Goal: Task Accomplishment & Management: Manage account settings

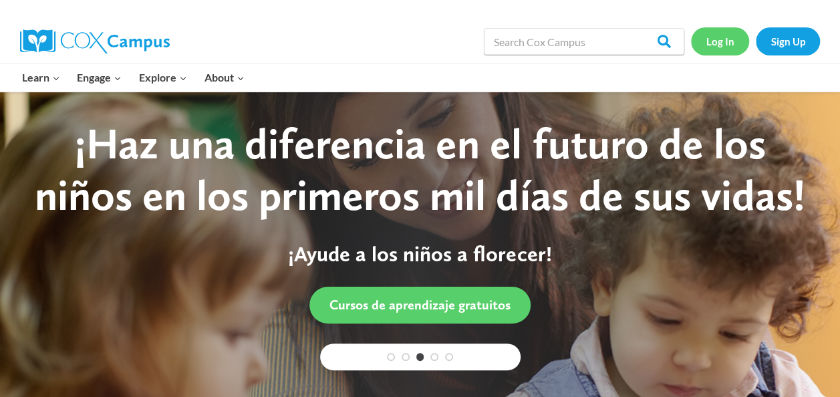
click at [719, 43] on link "Log In" at bounding box center [720, 40] width 58 height 27
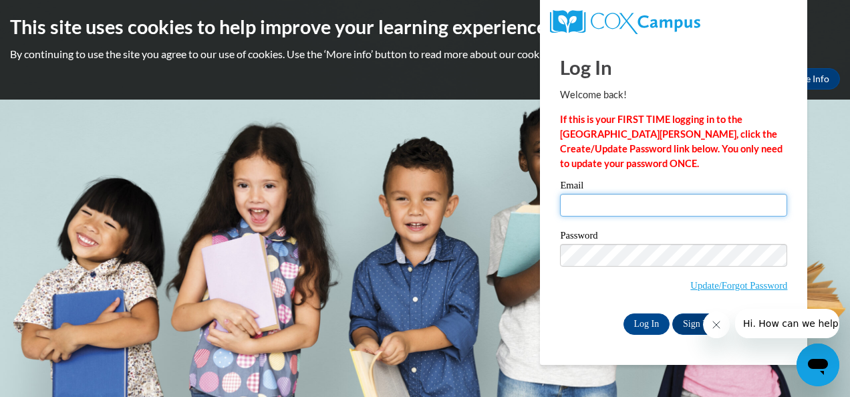
click at [569, 206] on input "Email" at bounding box center [673, 205] width 227 height 23
type input "[EMAIL_ADDRESS][DOMAIN_NAME]"
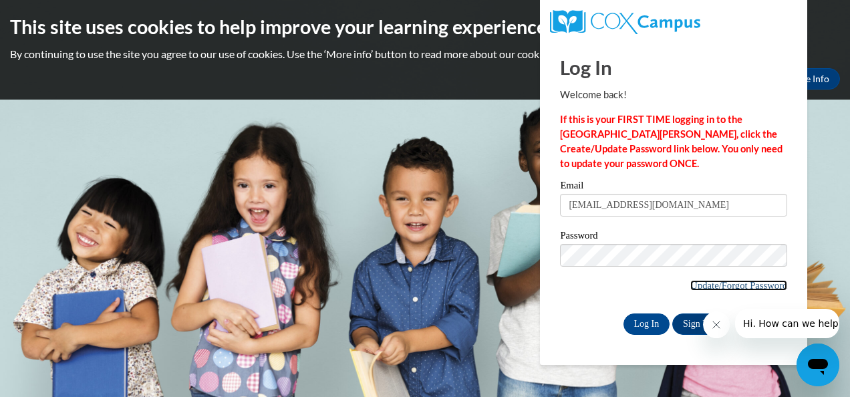
click at [719, 283] on link "Update/Forgot Password" at bounding box center [738, 285] width 97 height 11
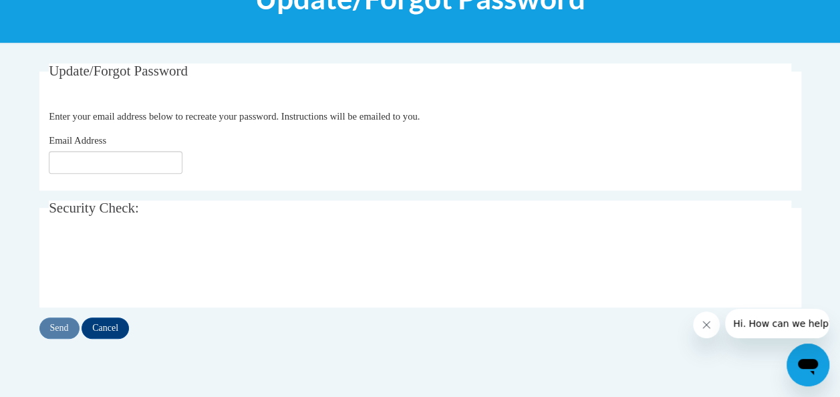
scroll to position [200, 0]
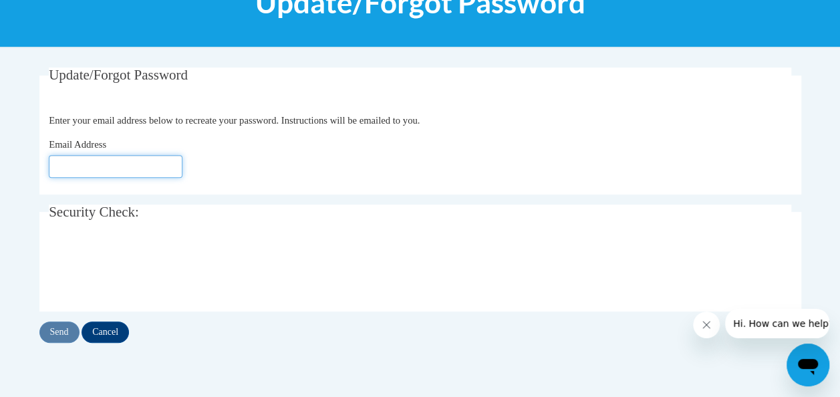
click at [63, 166] on input "Email Address" at bounding box center [116, 166] width 134 height 23
type input "vickiemccutchen@yahoo.com"
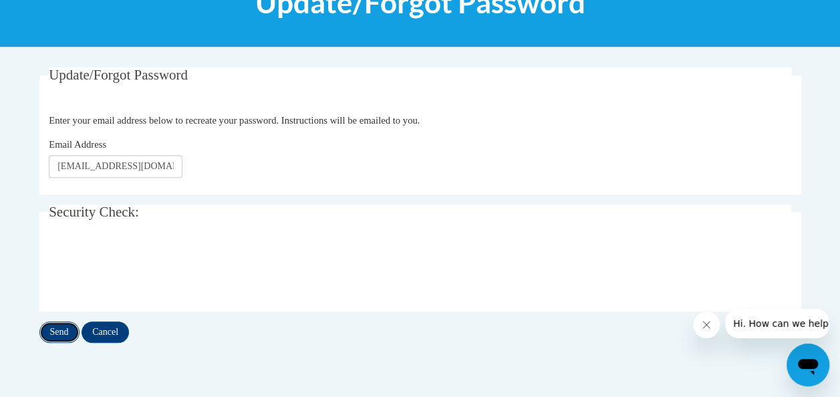
click at [59, 331] on input "Send" at bounding box center [59, 331] width 40 height 21
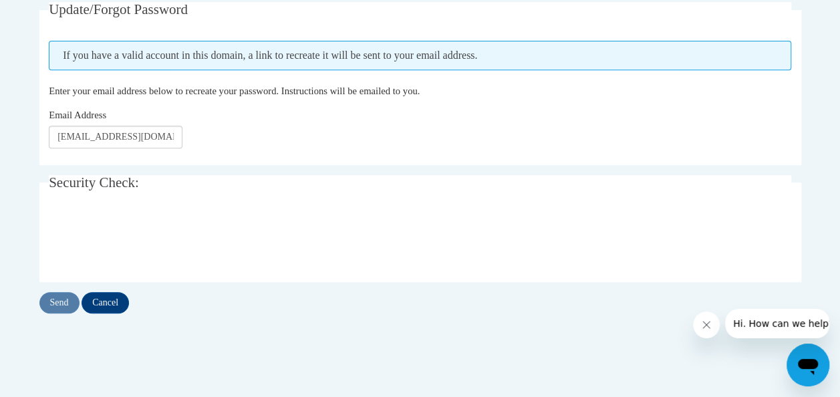
scroll to position [267, 0]
click at [56, 297] on input "Send" at bounding box center [59, 301] width 40 height 21
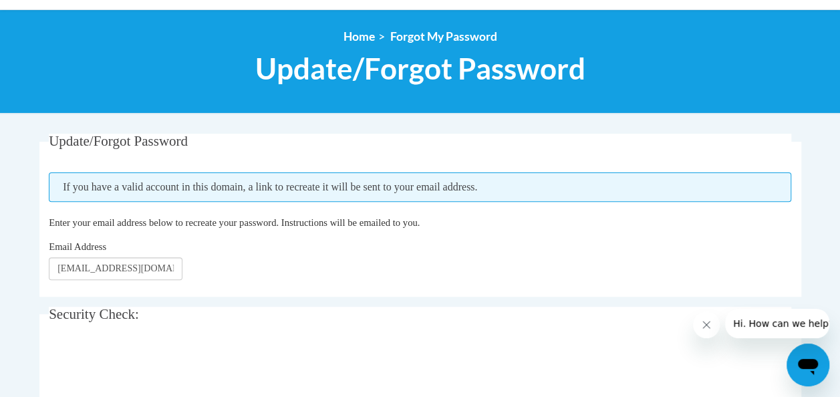
scroll to position [134, 0]
